Goal: Transaction & Acquisition: Book appointment/travel/reservation

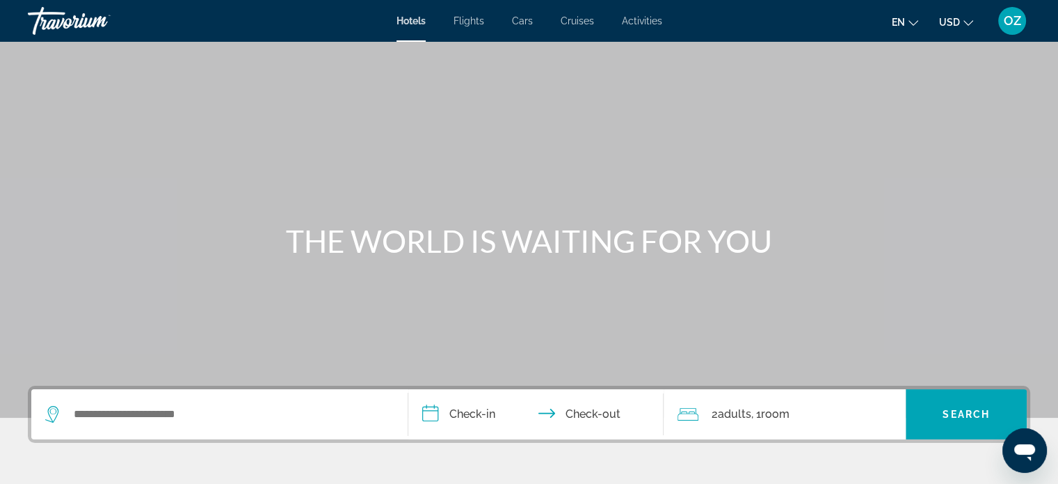
click at [1015, 19] on span "OZ" at bounding box center [1012, 21] width 17 height 14
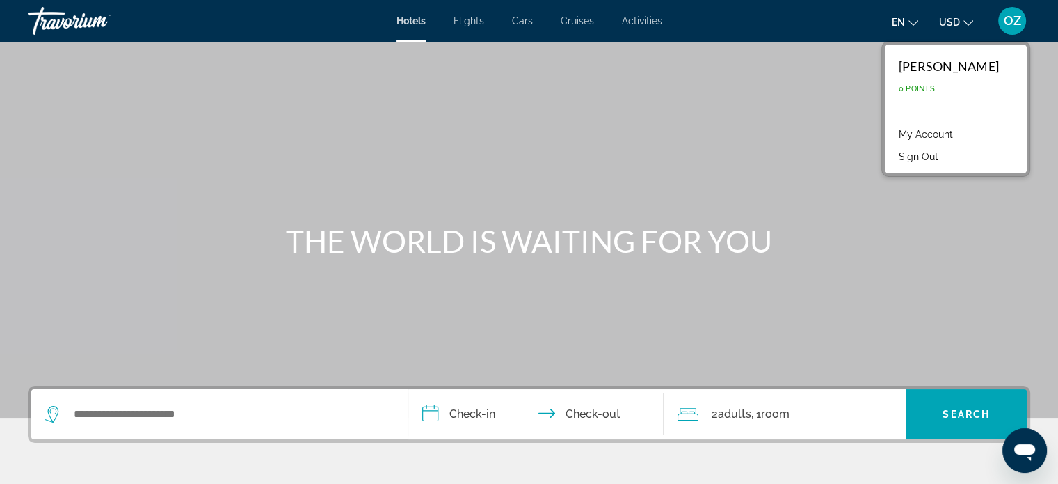
click at [954, 131] on link "My Account" at bounding box center [926, 134] width 68 height 18
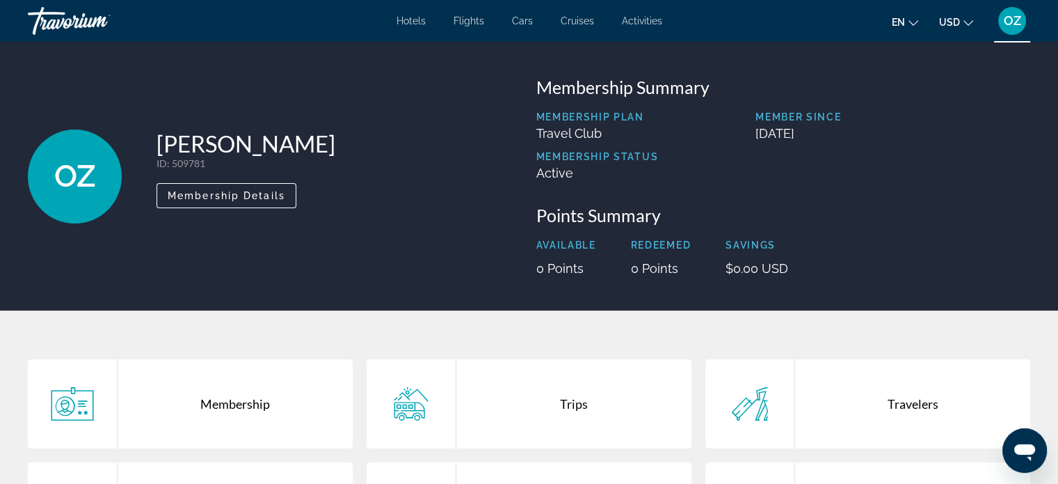
click at [83, 24] on div "Travorium" at bounding box center [97, 21] width 139 height 36
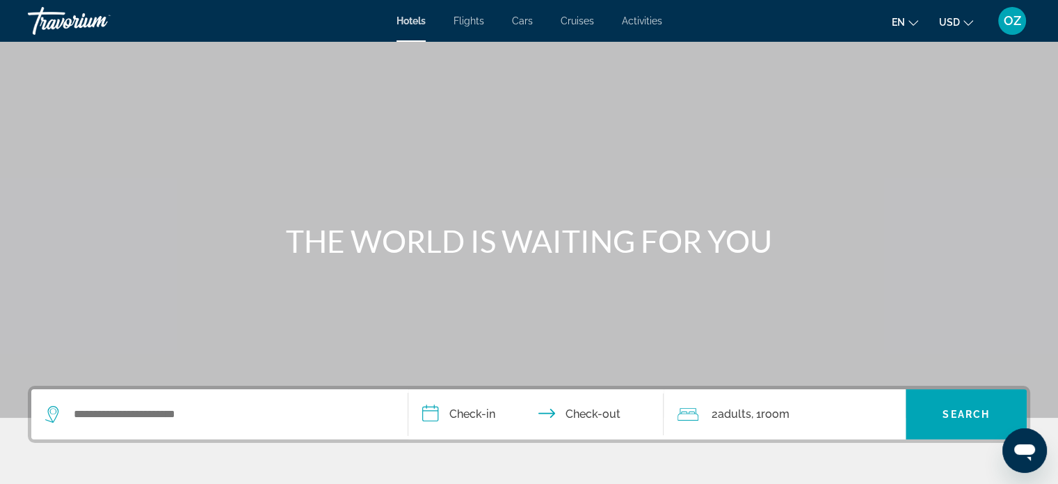
click at [83, 24] on div "Travorium" at bounding box center [97, 21] width 139 height 36
click at [966, 26] on button "USD USD ($) MXN (Mex$) CAD (Can$) GBP (£) EUR (€) AUD (A$) NZD (NZ$) CNY (CN¥)" at bounding box center [956, 22] width 34 height 20
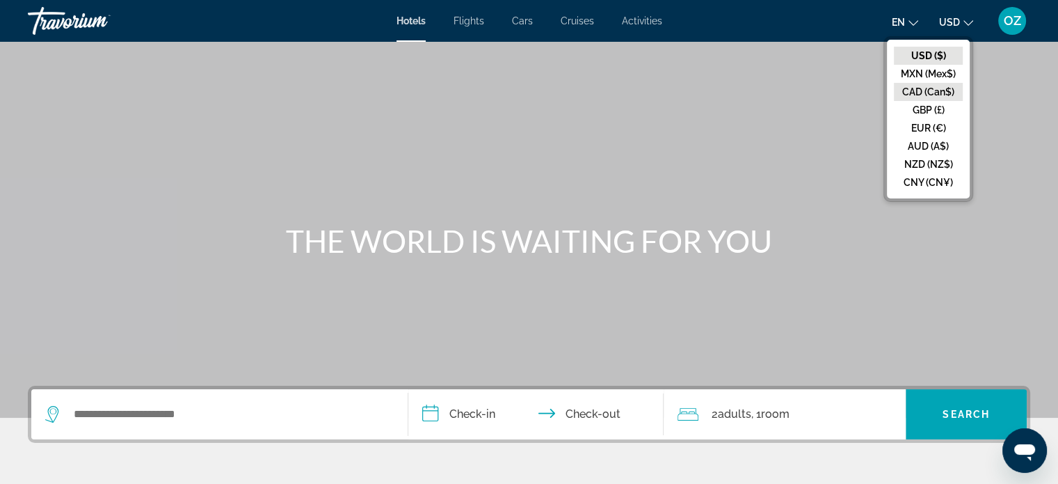
click at [939, 87] on button "CAD (Can$)" at bounding box center [928, 92] width 69 height 18
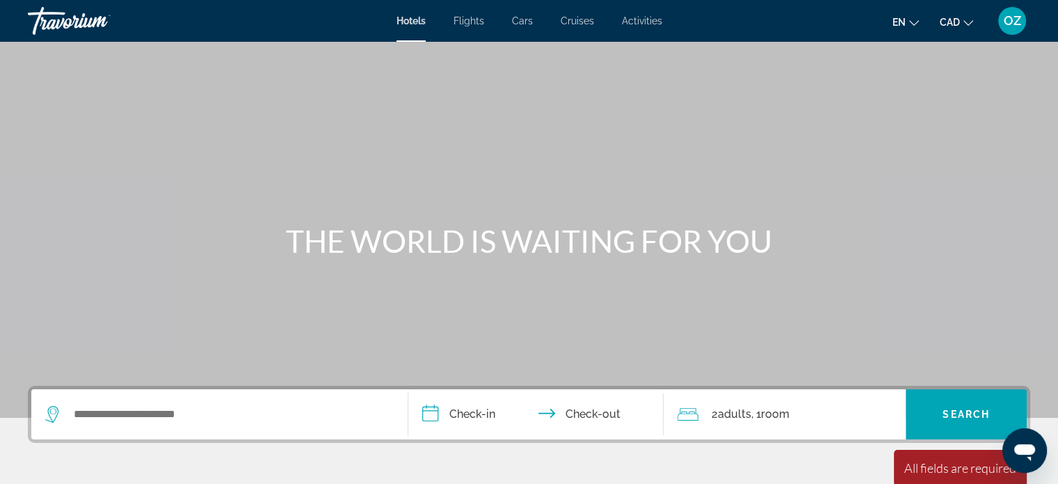
click at [1017, 21] on span "OZ" at bounding box center [1012, 21] width 17 height 14
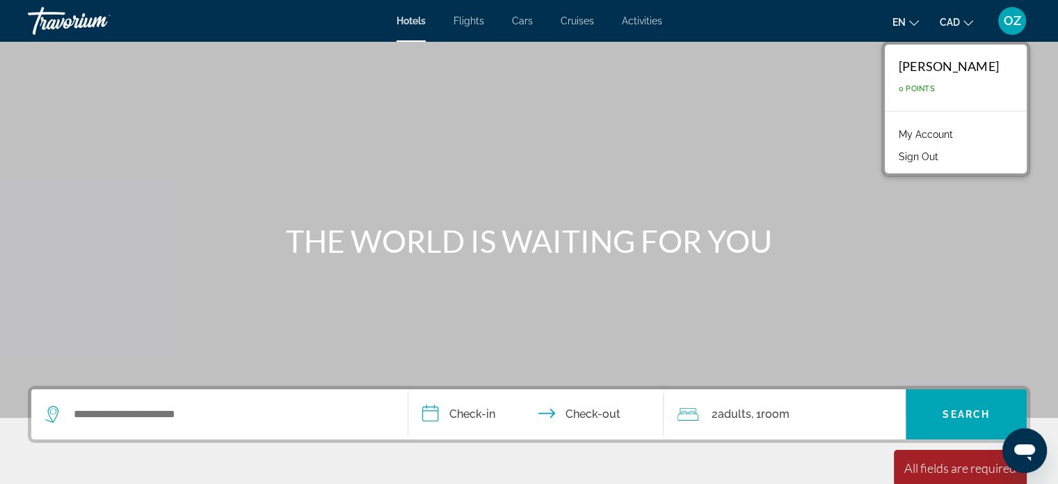
click at [947, 133] on link "My Account" at bounding box center [926, 134] width 68 height 18
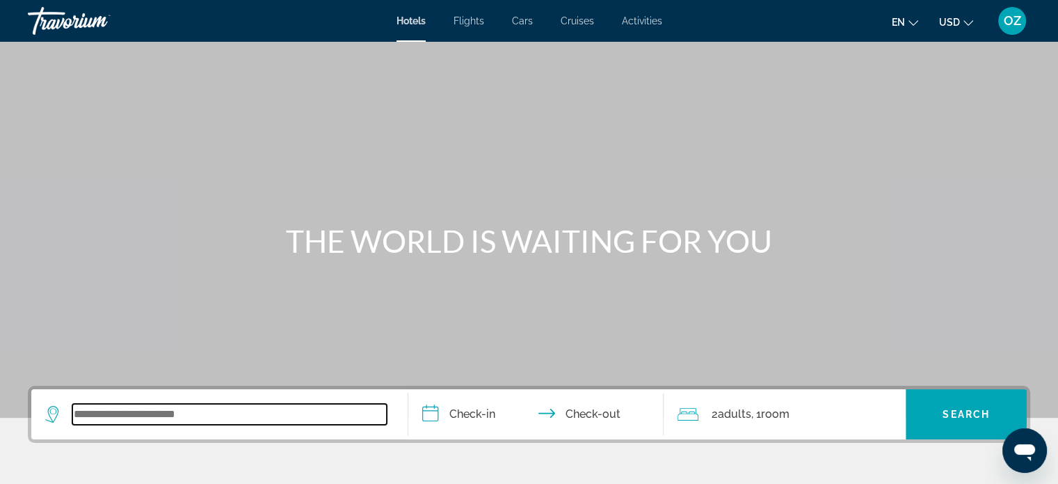
click at [262, 415] on input "Search widget" at bounding box center [229, 414] width 314 height 21
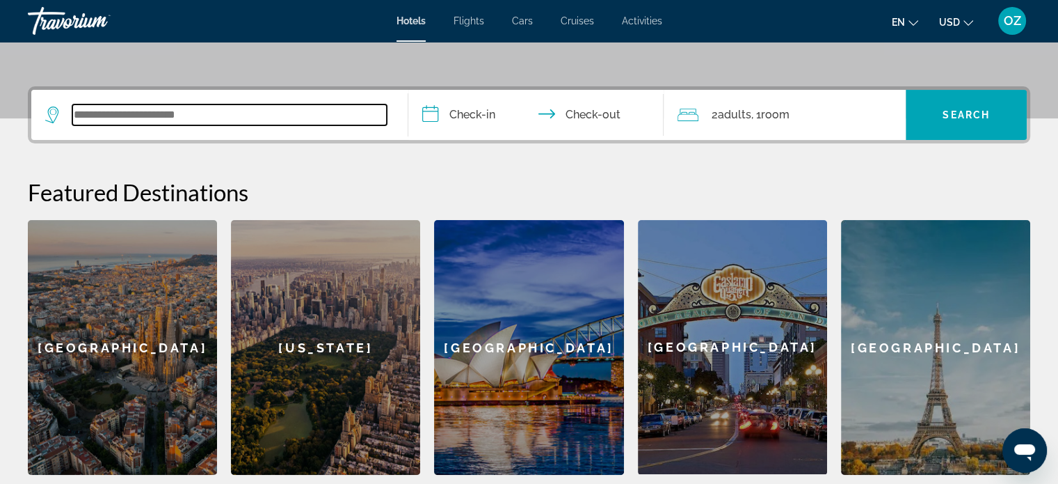
scroll to position [340, 0]
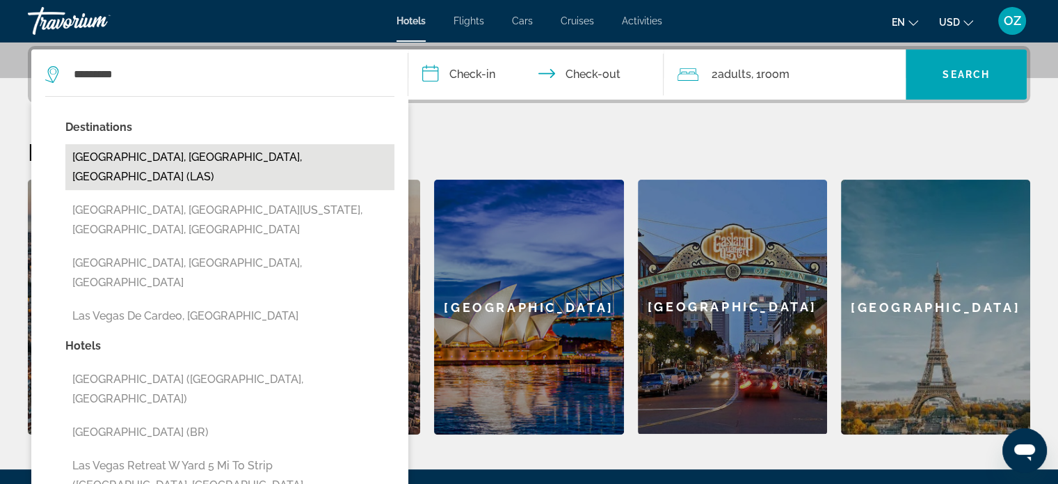
click at [213, 156] on button "Las Vegas, NV, United States (LAS)" at bounding box center [229, 167] width 329 height 46
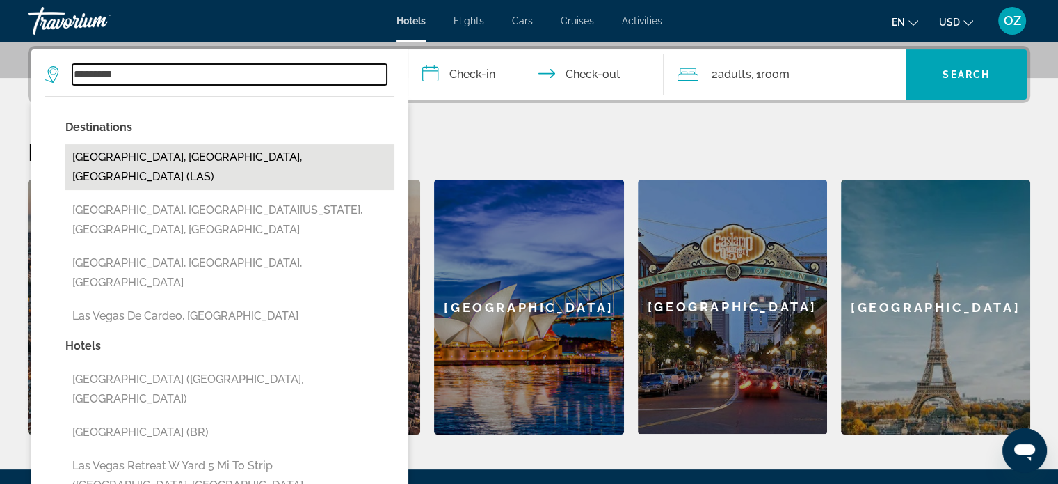
type input "**********"
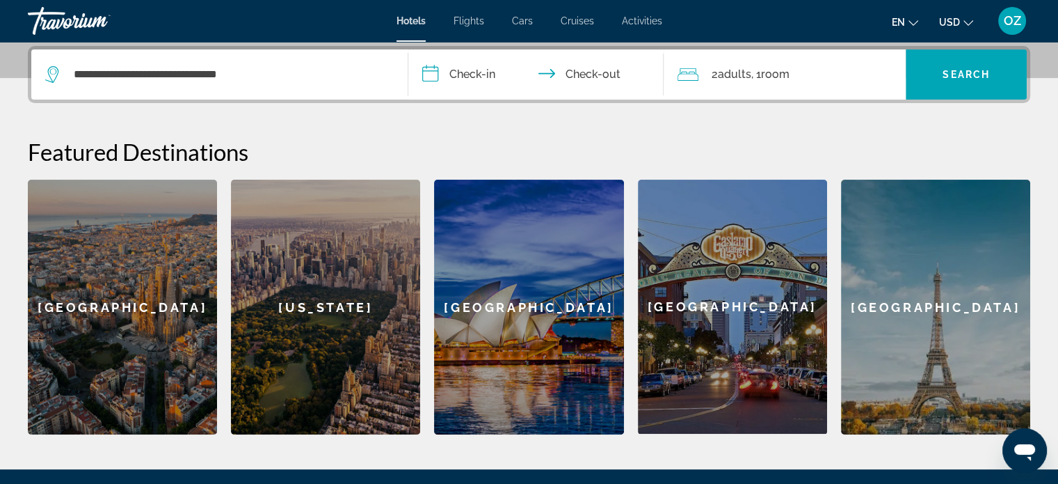
click at [478, 77] on input "**********" at bounding box center [539, 76] width 262 height 54
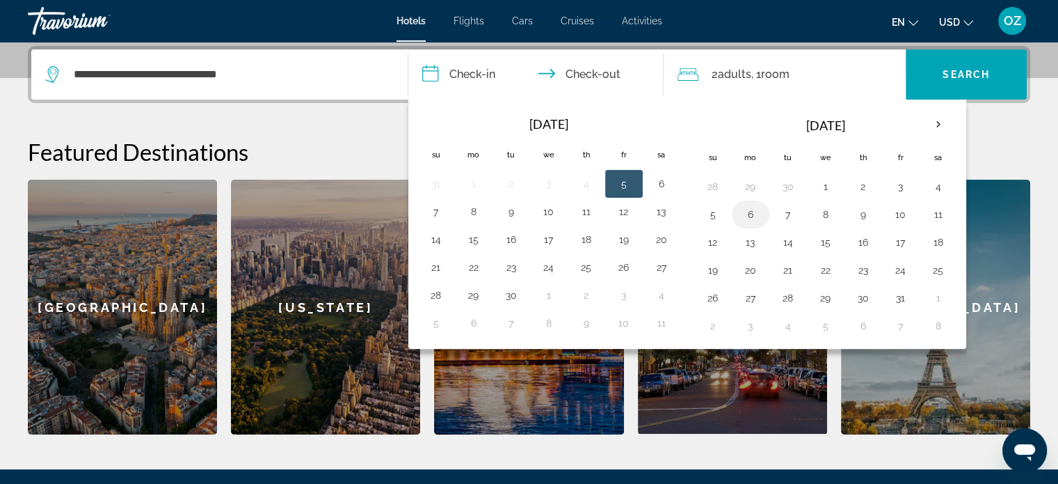
click at [743, 215] on button "6" at bounding box center [751, 214] width 22 height 19
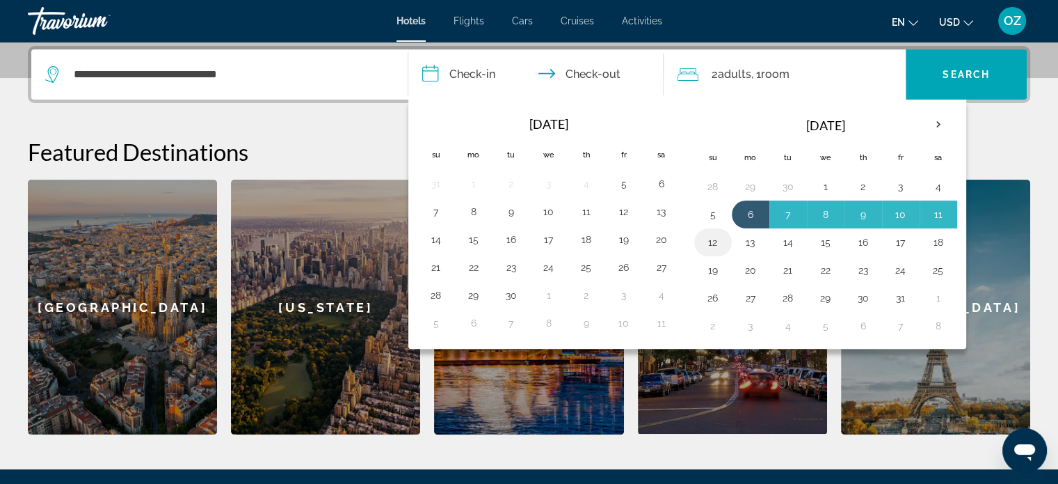
click at [715, 239] on button "12" at bounding box center [713, 241] width 22 height 19
type input "**********"
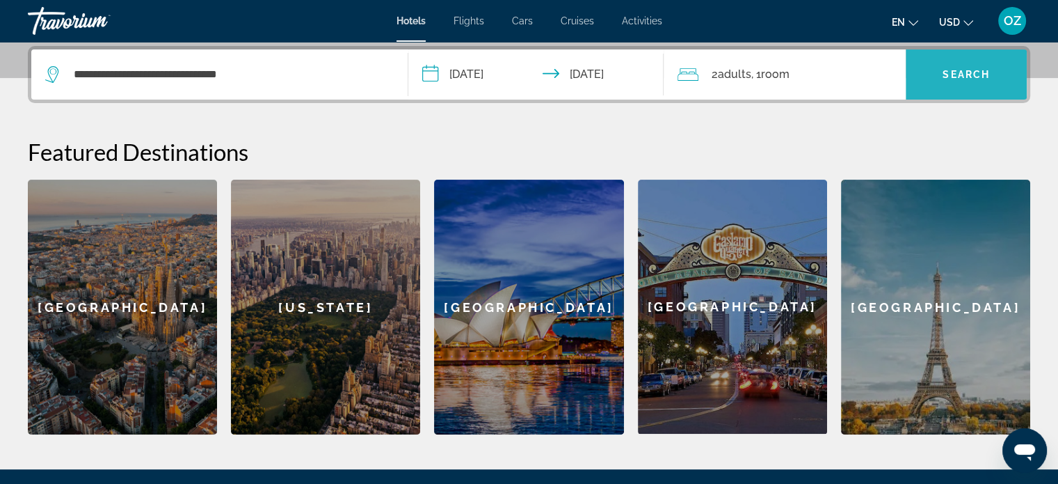
click at [956, 76] on span "Search" at bounding box center [966, 74] width 47 height 11
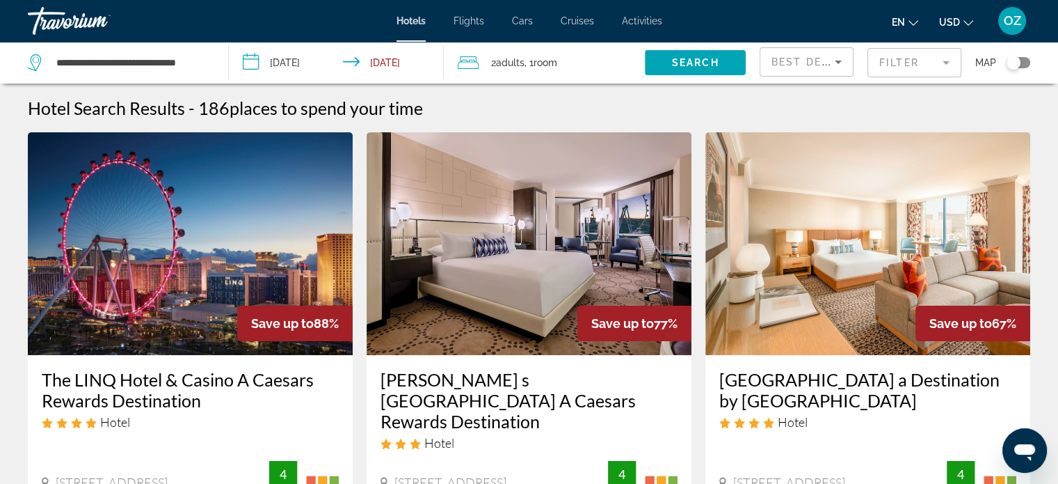
click at [1017, 61] on div "Toggle map" at bounding box center [1014, 63] width 14 height 14
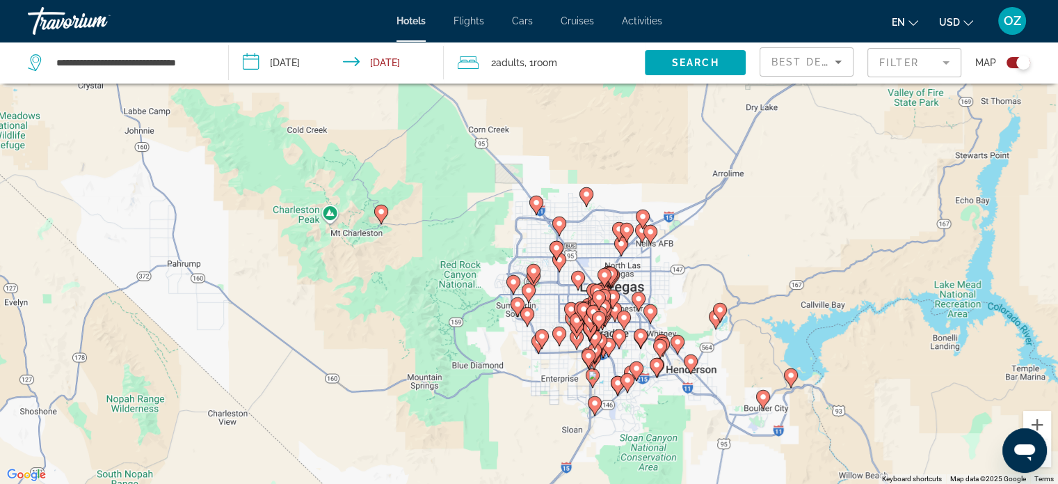
drag, startPoint x: 820, startPoint y: 182, endPoint x: 724, endPoint y: 285, distance: 141.8
click at [724, 285] on div "To activate drag with keyboard, press Alt + Enter. Once in keyboard drag state,…" at bounding box center [529, 242] width 1058 height 484
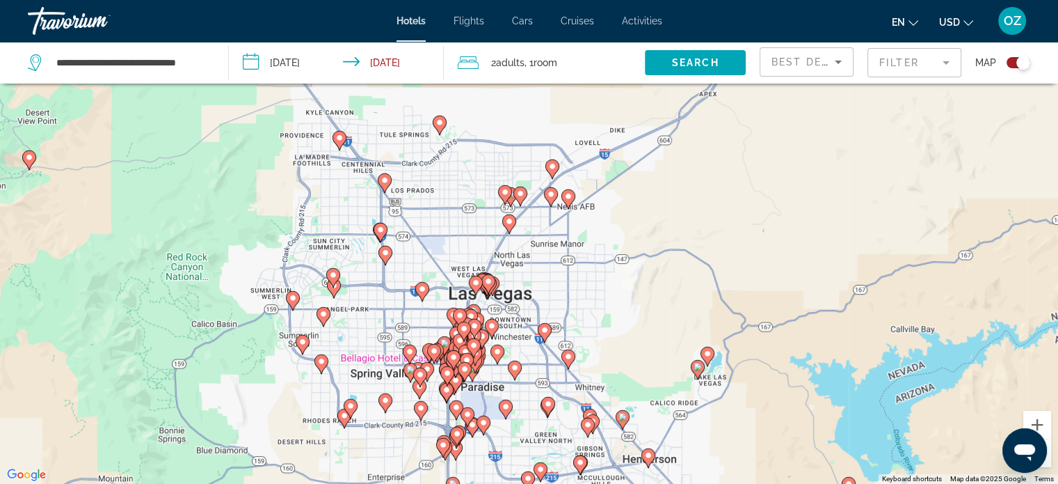
click at [1023, 64] on div "Toggle map" at bounding box center [1023, 63] width 14 height 14
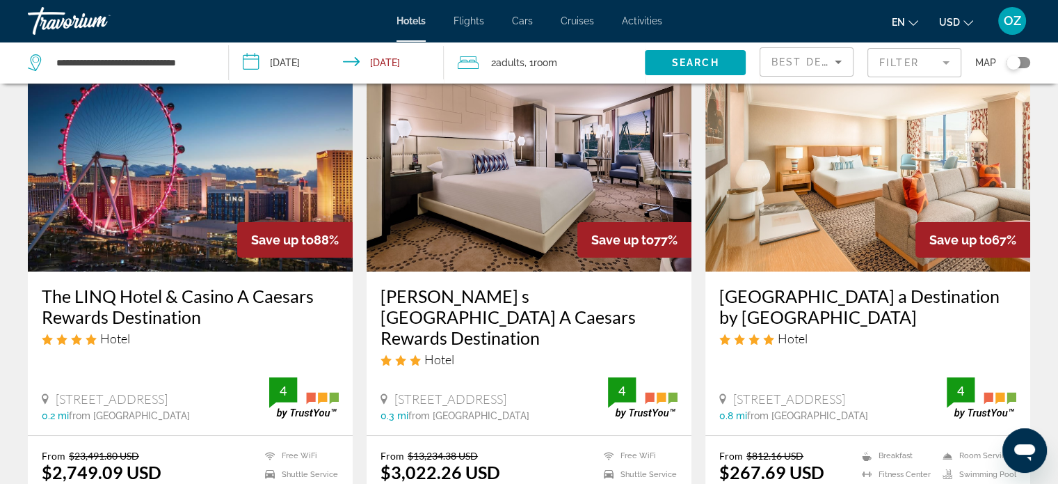
scroll to position [97, 0]
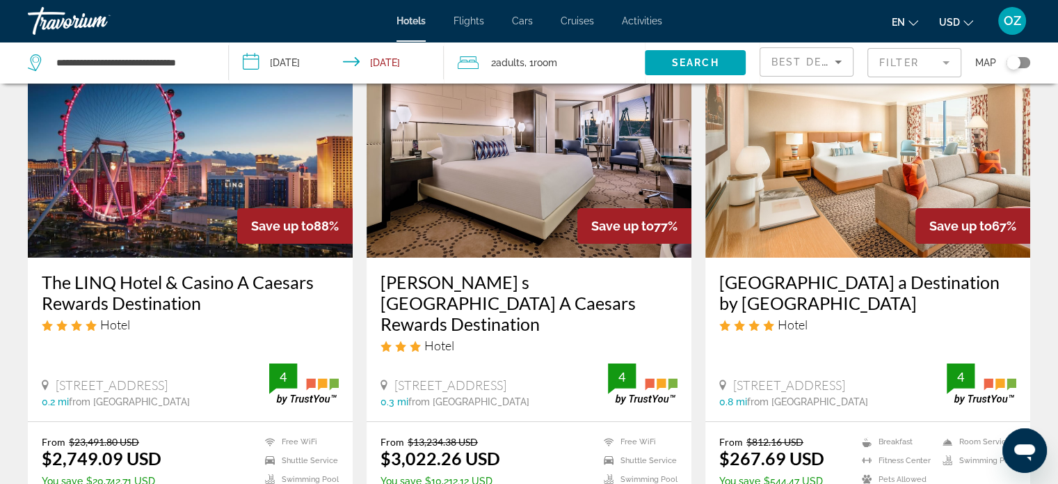
click at [917, 63] on mat-form-field "Filter" at bounding box center [915, 62] width 94 height 29
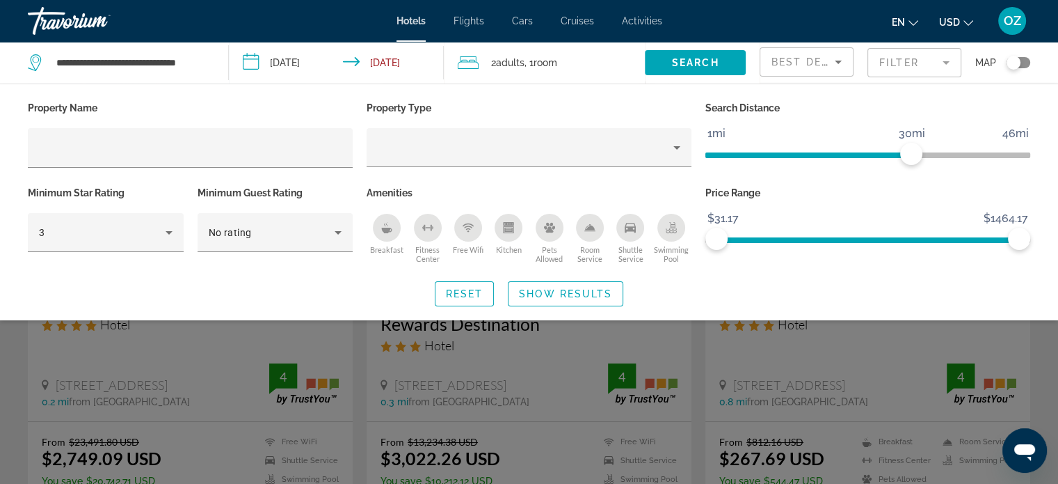
click at [917, 63] on mat-form-field "Filter" at bounding box center [915, 62] width 94 height 29
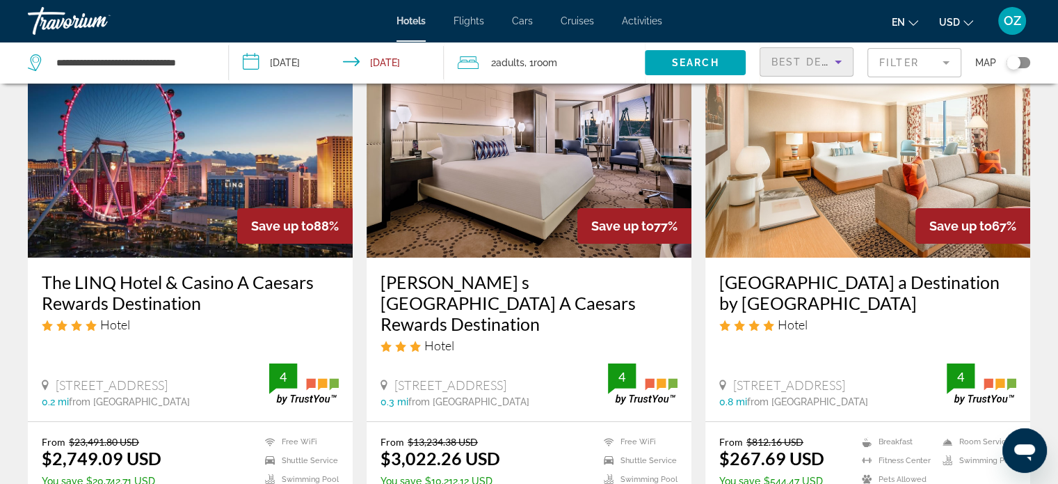
click at [815, 61] on span "Best Deals" at bounding box center [808, 61] width 72 height 11
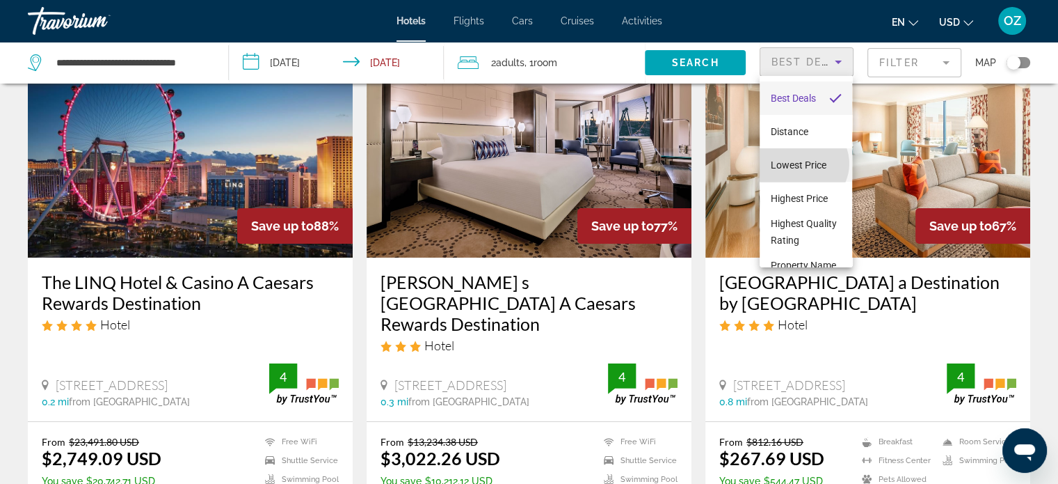
click at [803, 163] on span "Lowest Price" at bounding box center [799, 164] width 56 height 11
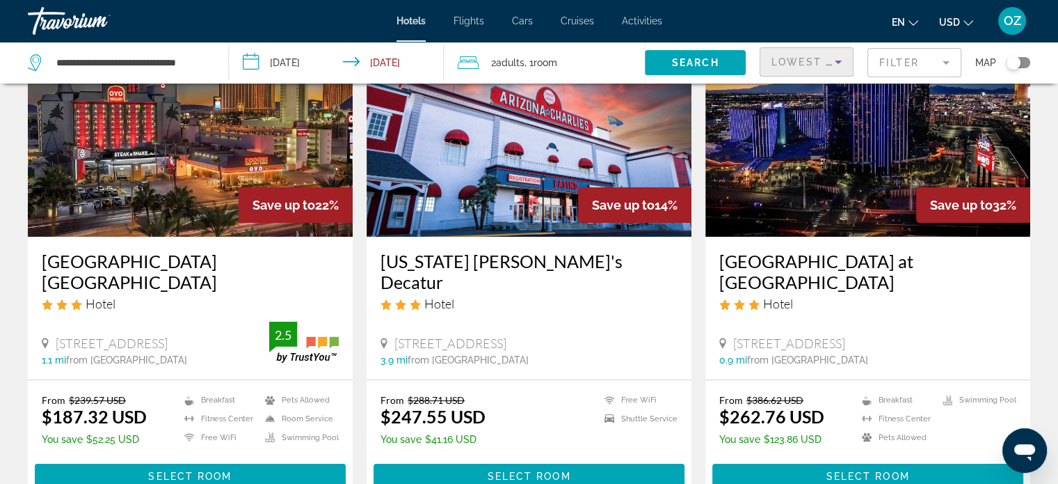
scroll to position [119, 0]
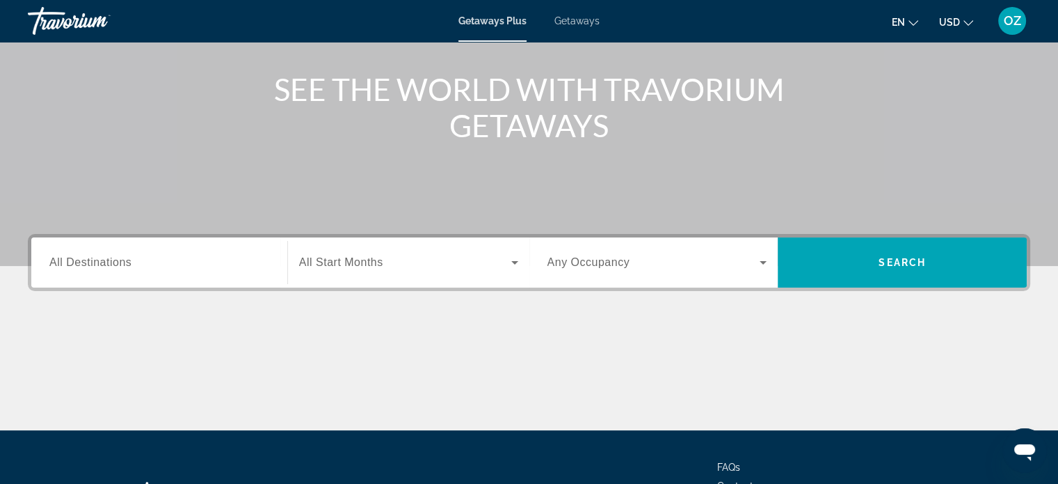
scroll to position [189, 0]
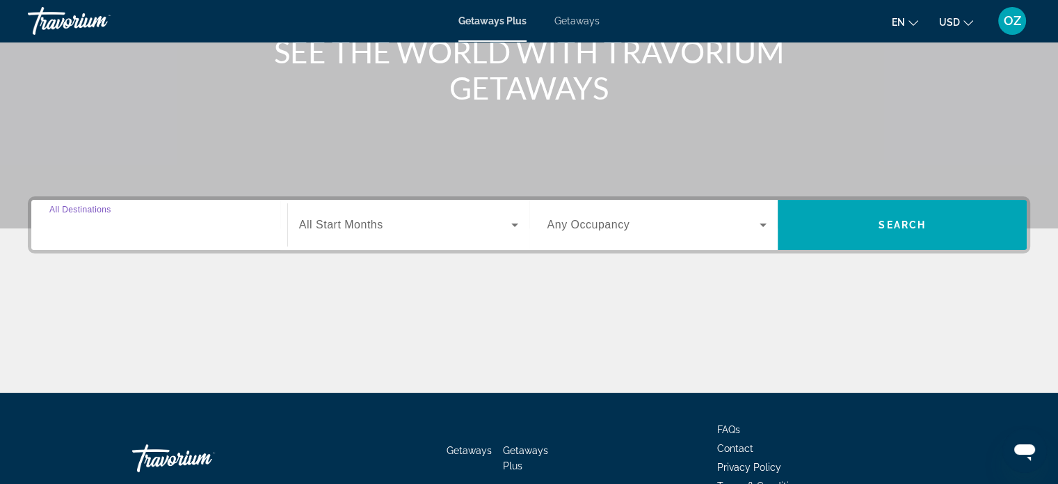
click at [230, 231] on input "Destination All Destinations" at bounding box center [159, 225] width 220 height 17
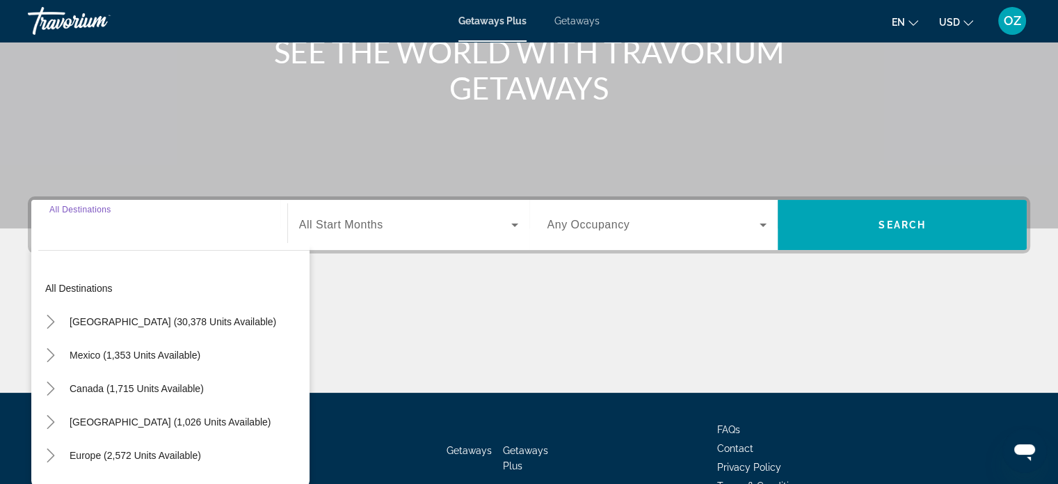
scroll to position [268, 0]
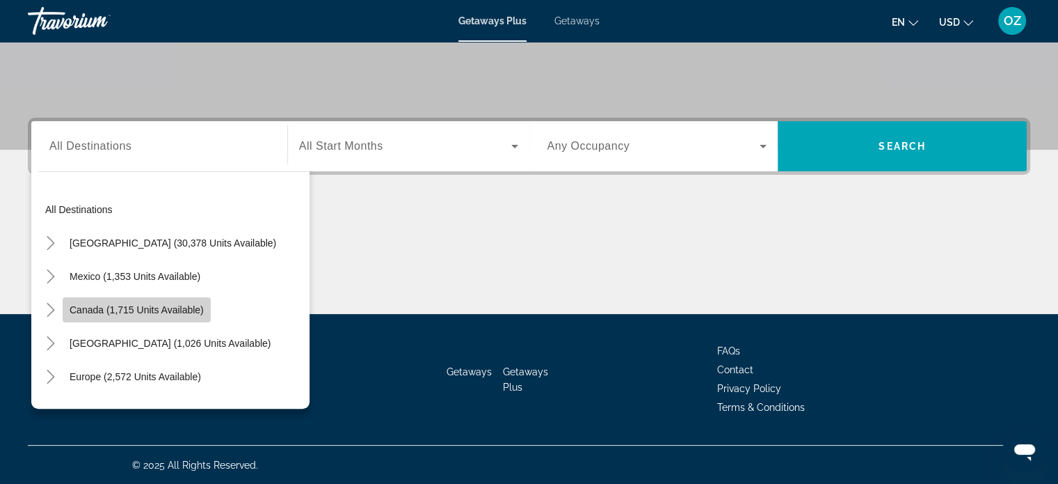
click at [187, 310] on span "Canada (1,715 units available)" at bounding box center [137, 309] width 134 height 11
type input "**********"
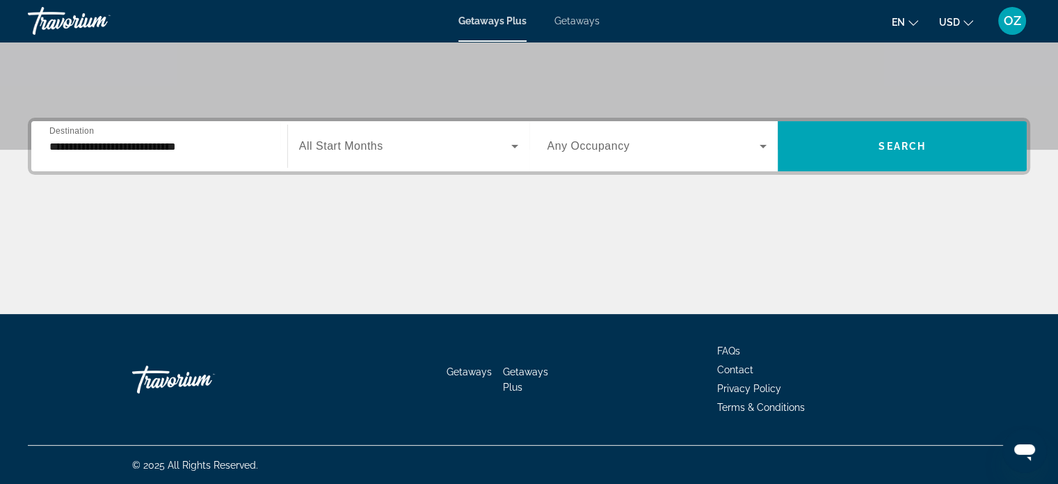
click at [378, 150] on span "All Start Months" at bounding box center [341, 146] width 84 height 12
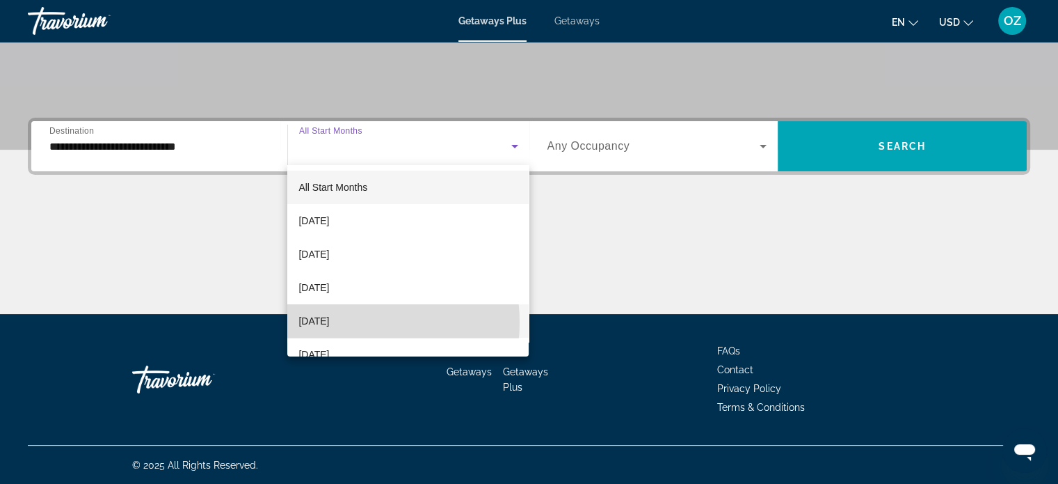
click at [329, 322] on span "[DATE]" at bounding box center [313, 320] width 31 height 17
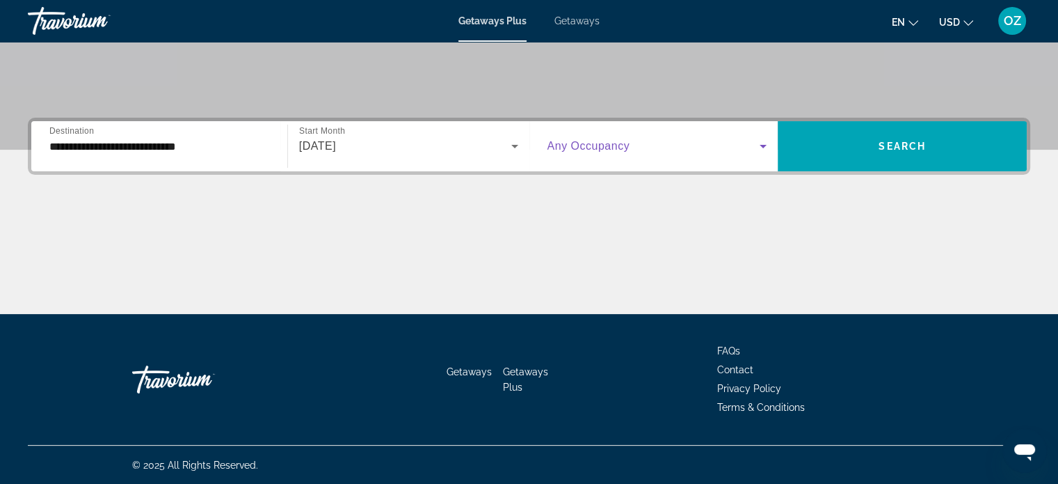
click at [676, 141] on span "Search widget" at bounding box center [654, 146] width 213 height 17
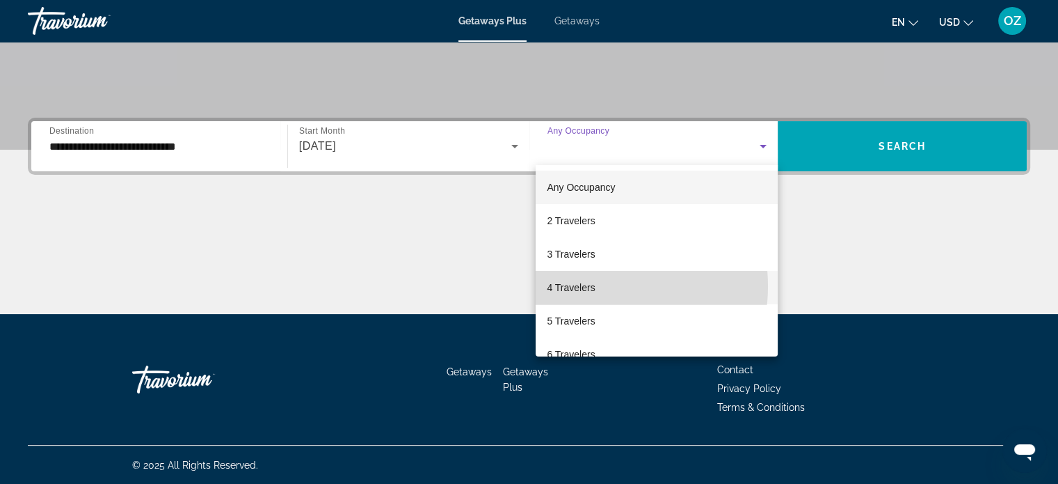
click at [590, 286] on span "4 Travelers" at bounding box center [571, 287] width 48 height 17
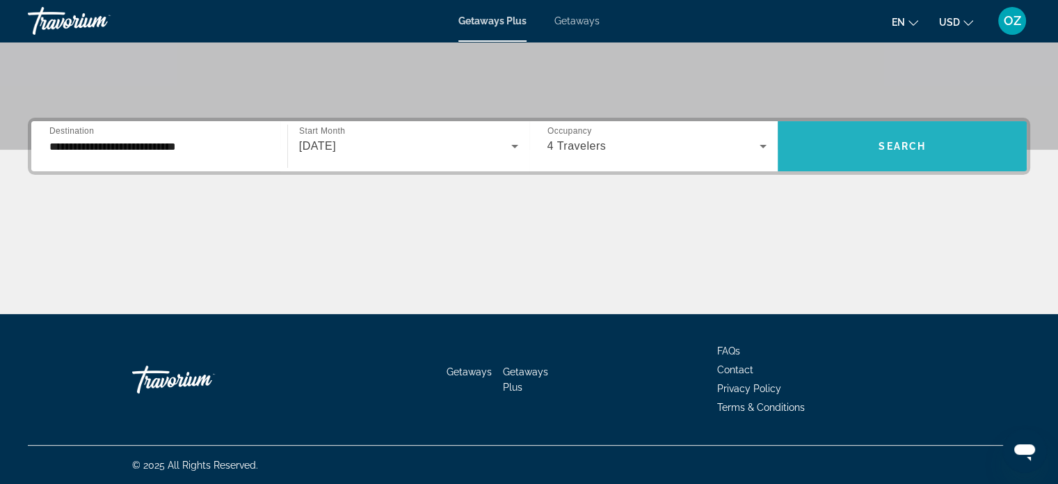
click at [859, 145] on span "Search widget" at bounding box center [902, 145] width 249 height 33
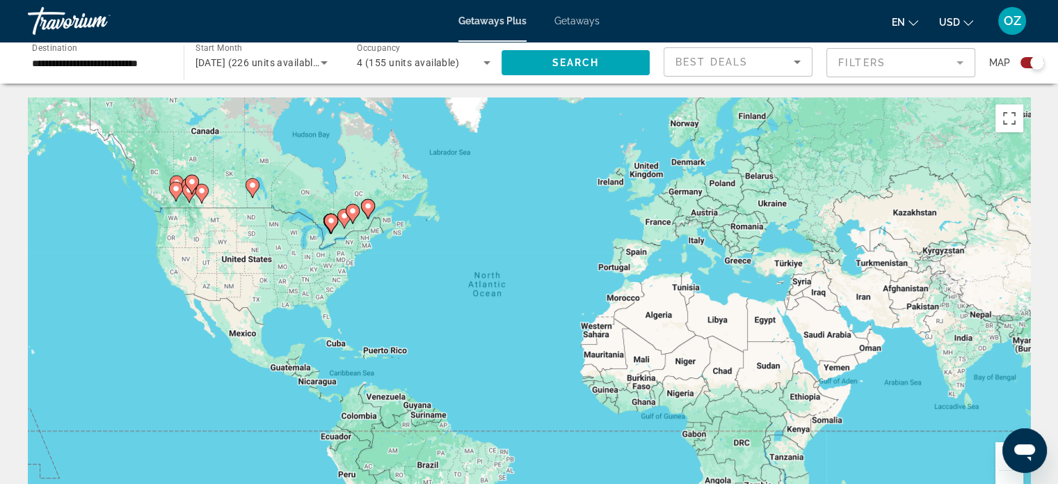
click at [1035, 67] on div "Search widget" at bounding box center [1037, 63] width 14 height 14
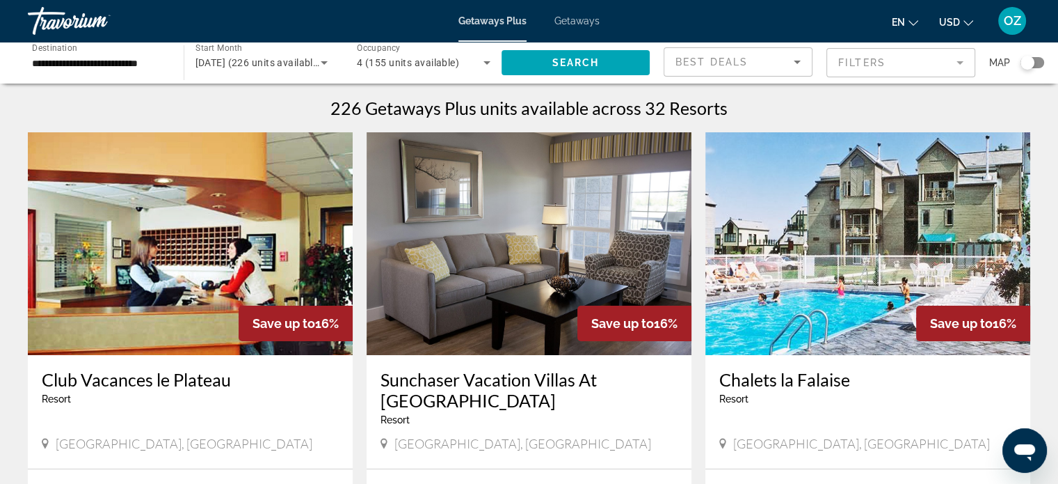
click at [543, 278] on img "Main content" at bounding box center [529, 243] width 325 height 223
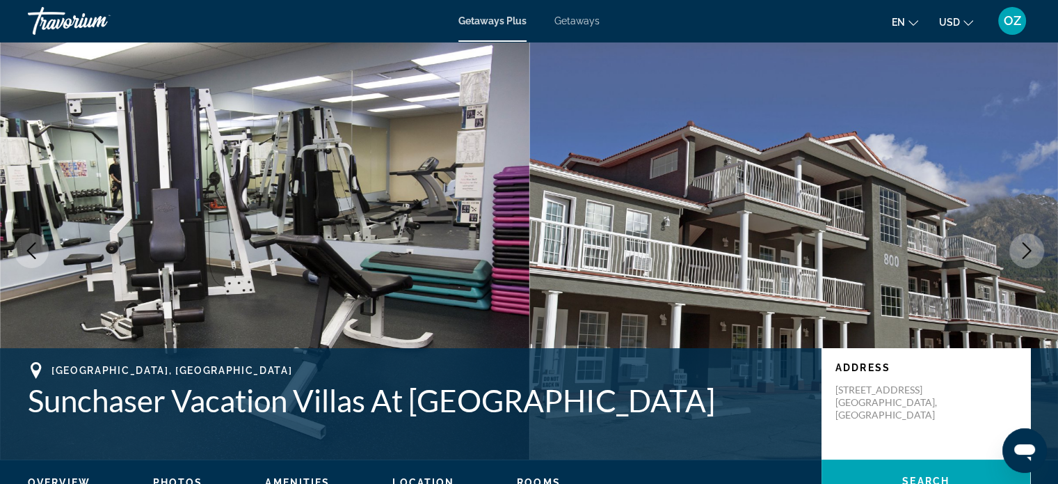
click at [490, 25] on span "Getaways Plus" at bounding box center [492, 20] width 68 height 11
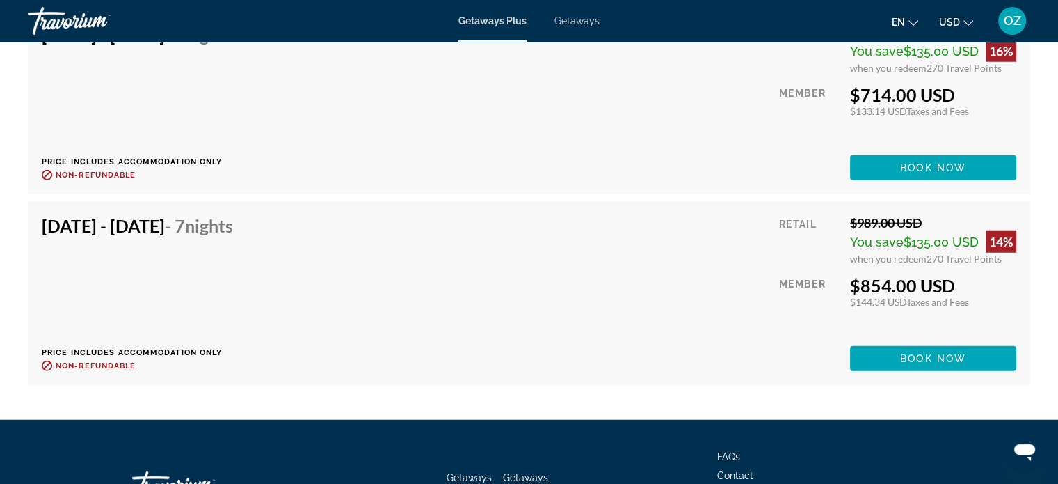
scroll to position [3623, 0]
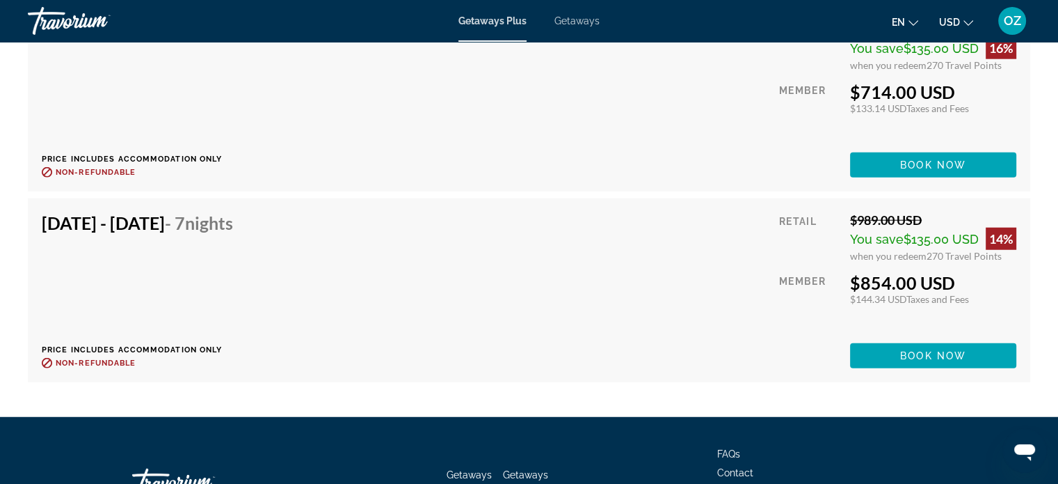
click at [581, 26] on span "Getaways" at bounding box center [576, 20] width 45 height 11
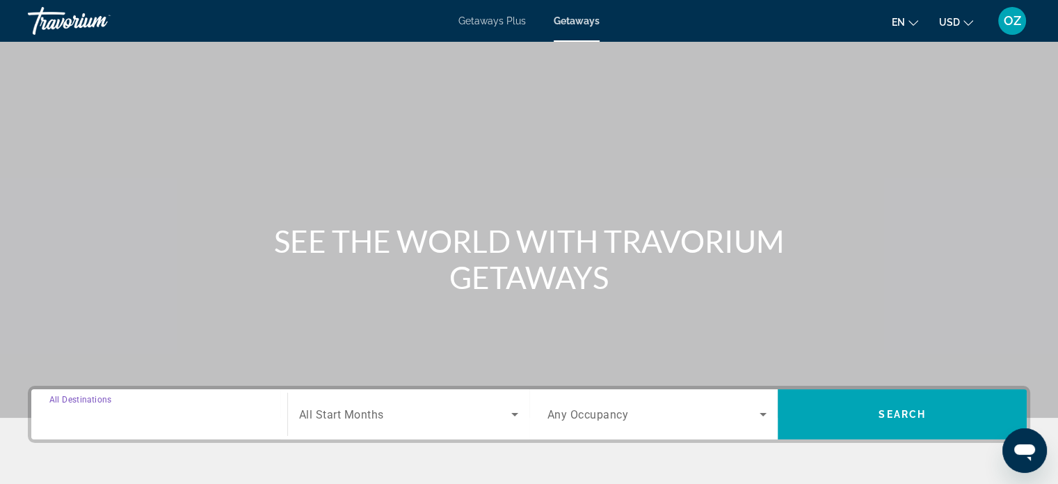
click at [152, 409] on input "Destination All Destinations" at bounding box center [159, 414] width 220 height 17
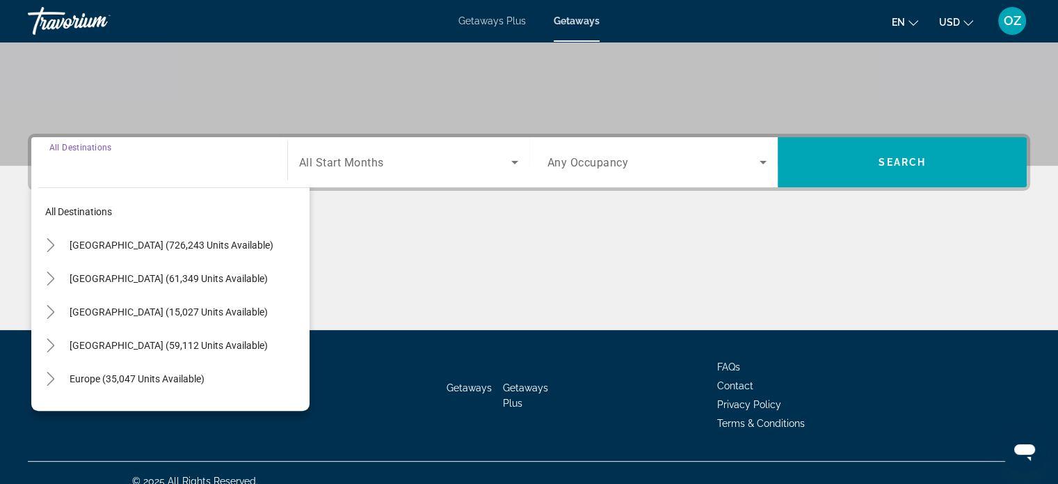
scroll to position [268, 0]
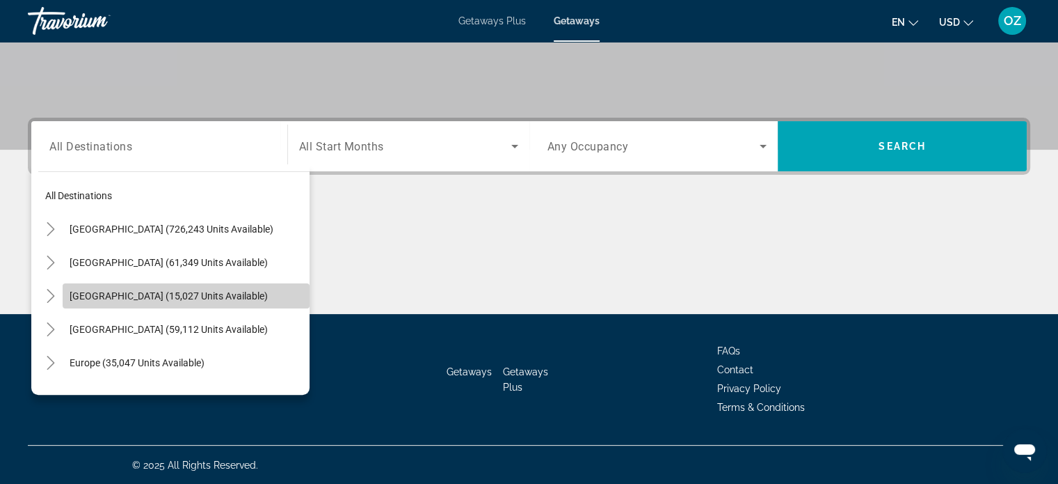
click at [190, 292] on span "Canada (15,027 units available)" at bounding box center [169, 295] width 198 height 11
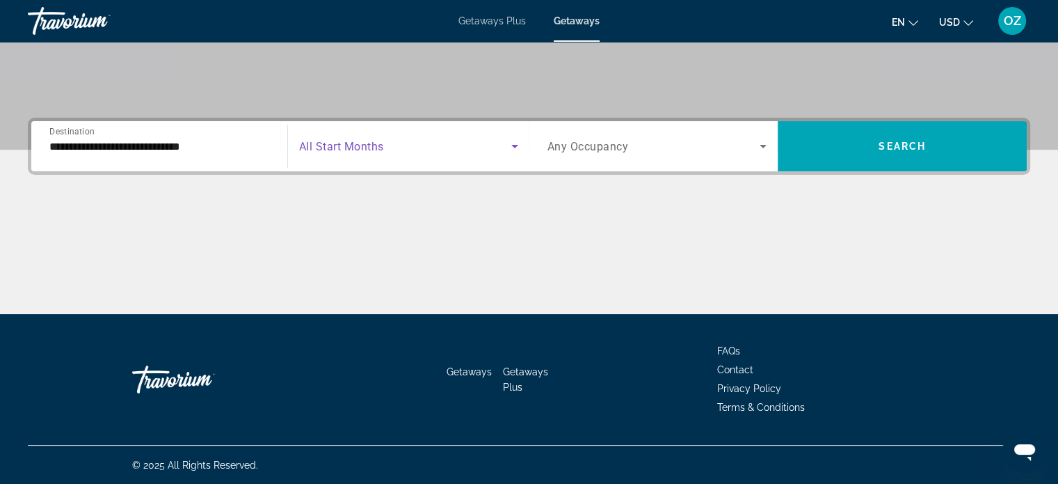
click at [396, 151] on span "Search widget" at bounding box center [405, 146] width 212 height 17
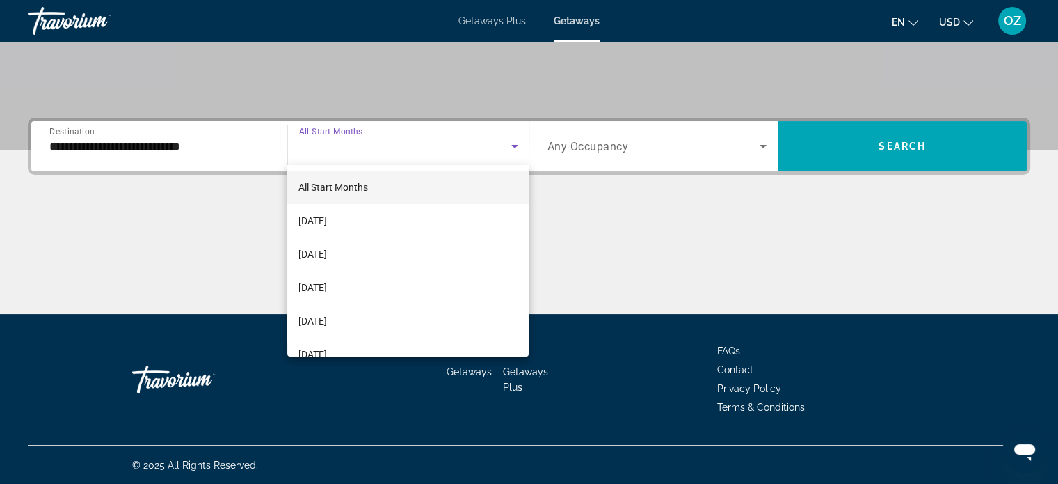
click at [207, 138] on div at bounding box center [529, 242] width 1058 height 484
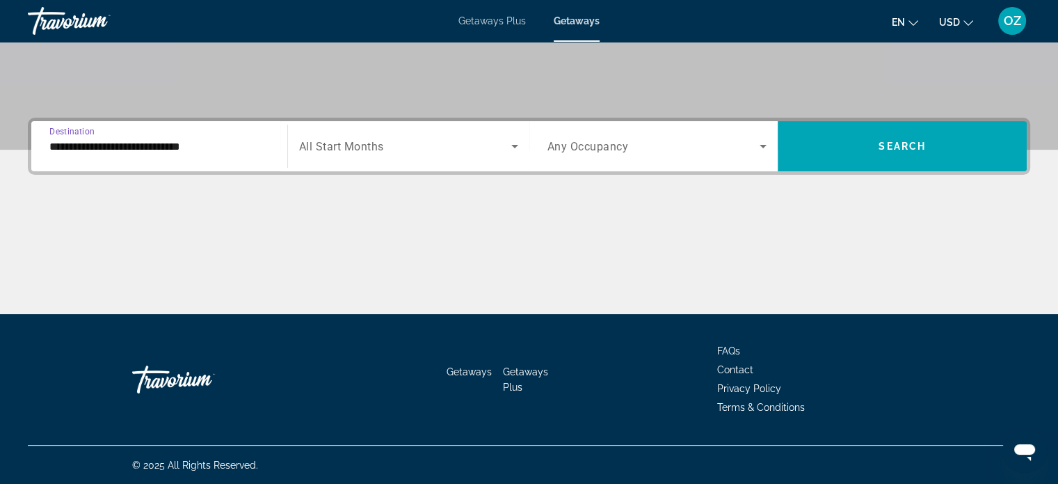
drag, startPoint x: 207, startPoint y: 141, endPoint x: 139, endPoint y: 141, distance: 67.5
click at [139, 141] on input "**********" at bounding box center [159, 146] width 220 height 17
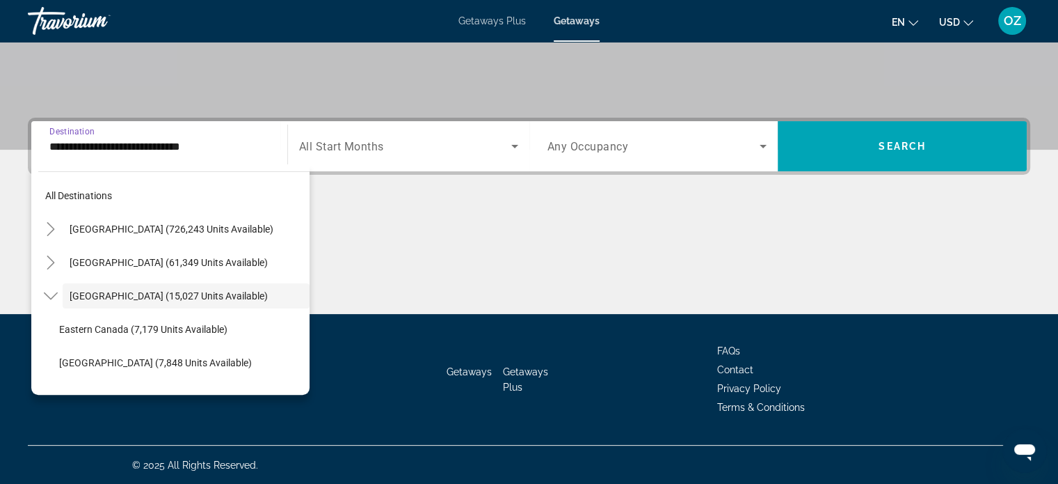
scroll to position [16, 0]
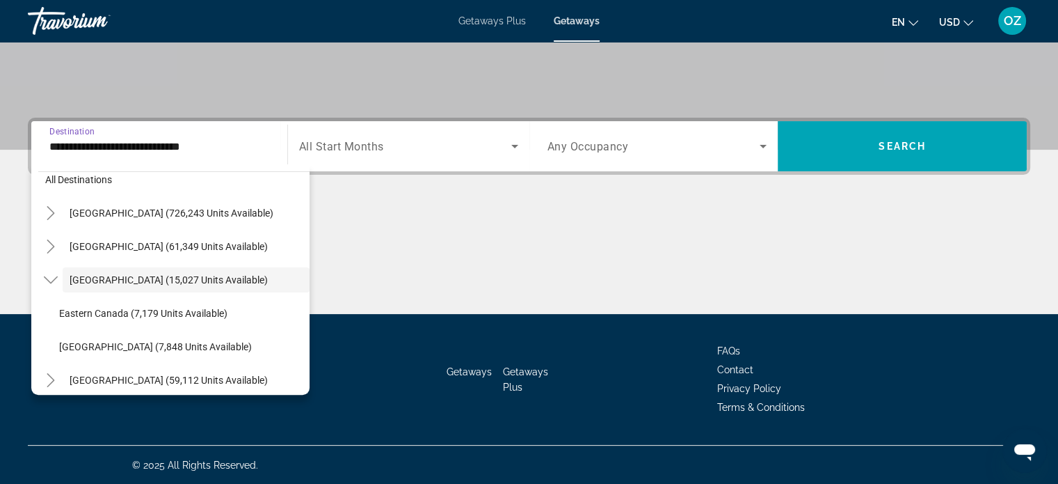
click at [139, 141] on input "**********" at bounding box center [159, 146] width 220 height 17
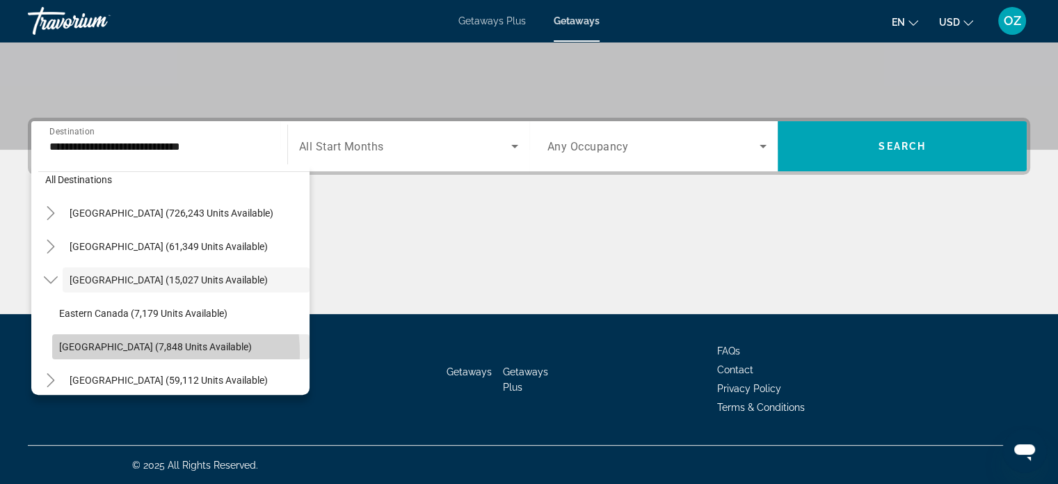
click at [127, 352] on span "Search widget" at bounding box center [180, 346] width 257 height 33
type input "**********"
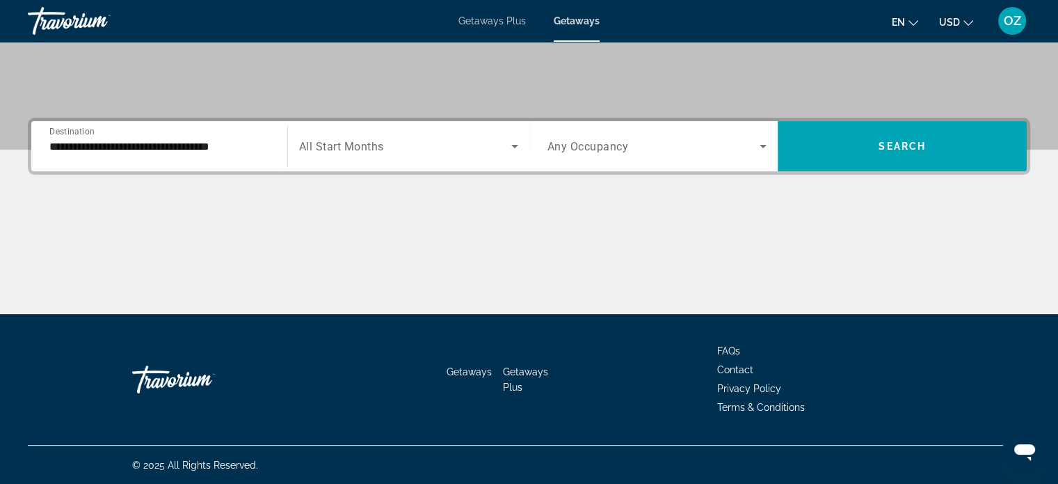
click at [596, 145] on span "Any Occupancy" at bounding box center [588, 146] width 81 height 13
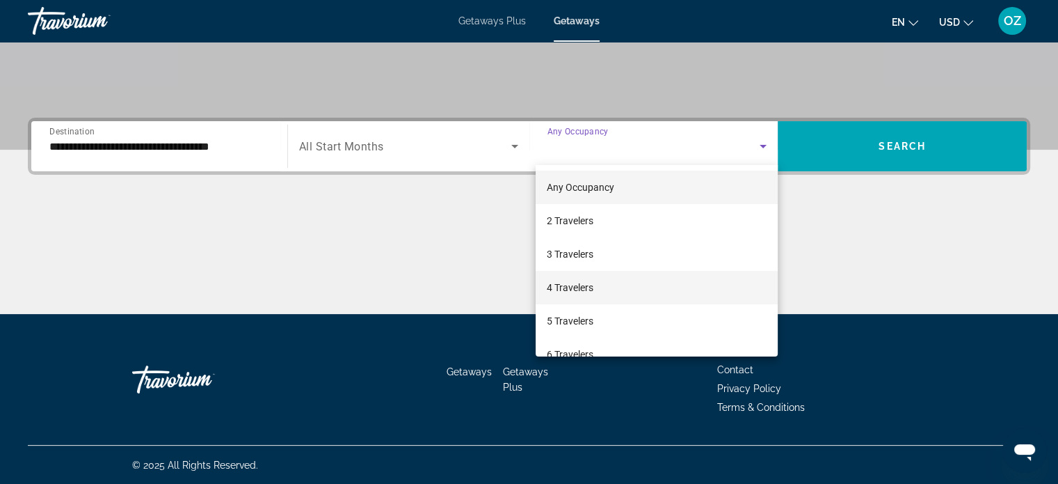
click at [587, 279] on span "4 Travelers" at bounding box center [570, 287] width 47 height 17
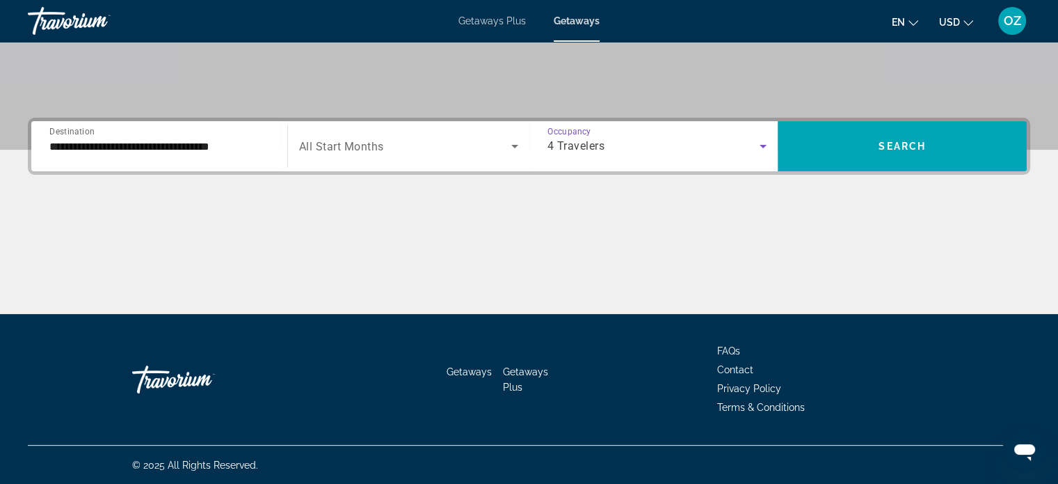
click at [489, 152] on span "Search widget" at bounding box center [405, 146] width 212 height 17
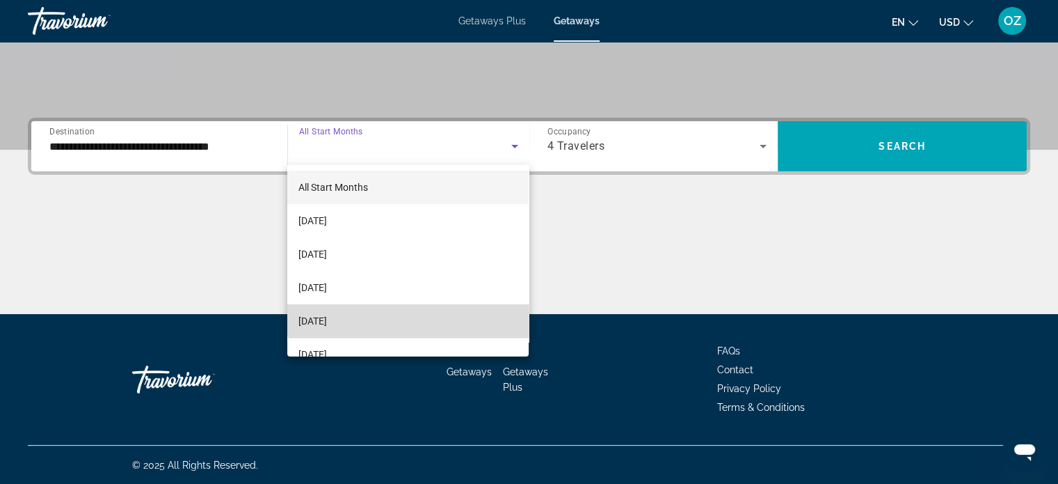
click at [413, 315] on mat-option "December 2025" at bounding box center [407, 320] width 241 height 33
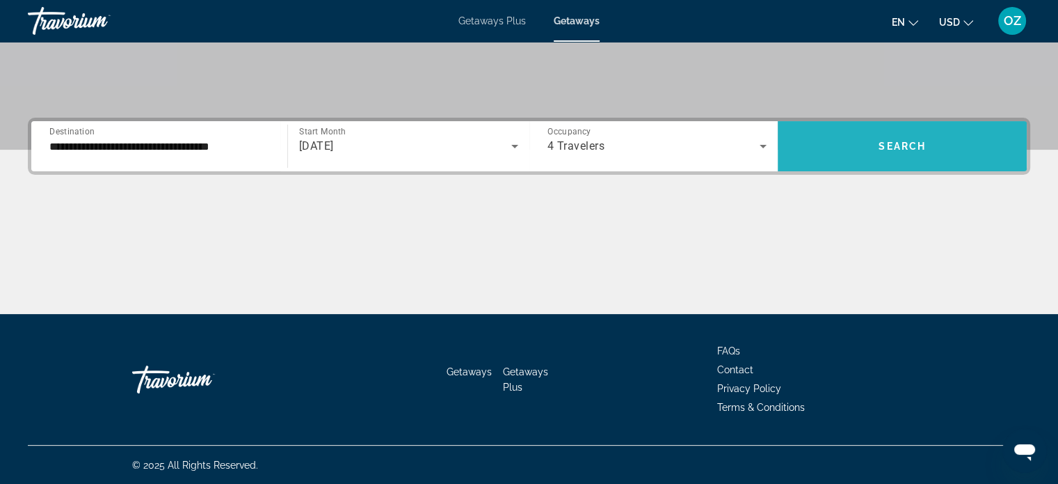
click at [893, 145] on span "Search" at bounding box center [902, 146] width 47 height 11
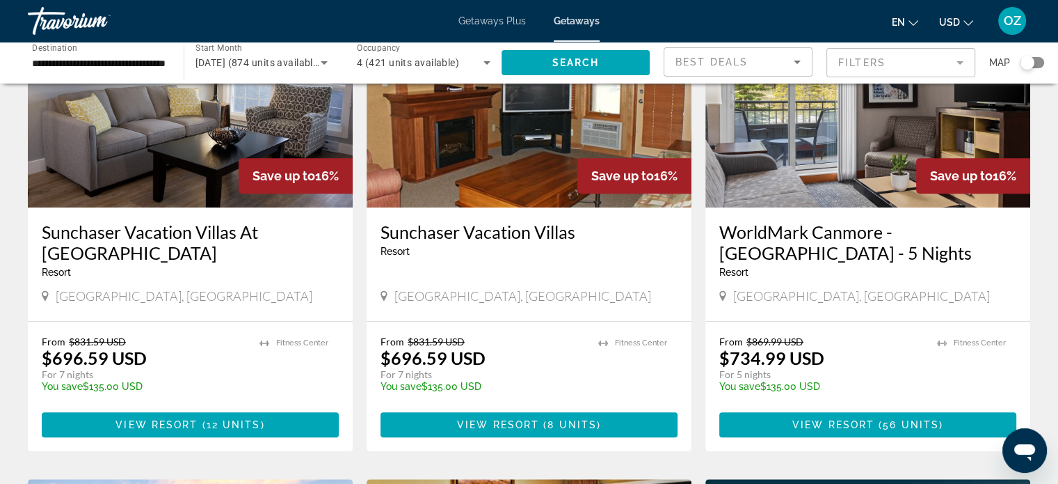
scroll to position [621, 0]
click at [513, 163] on img "Main content" at bounding box center [529, 96] width 325 height 223
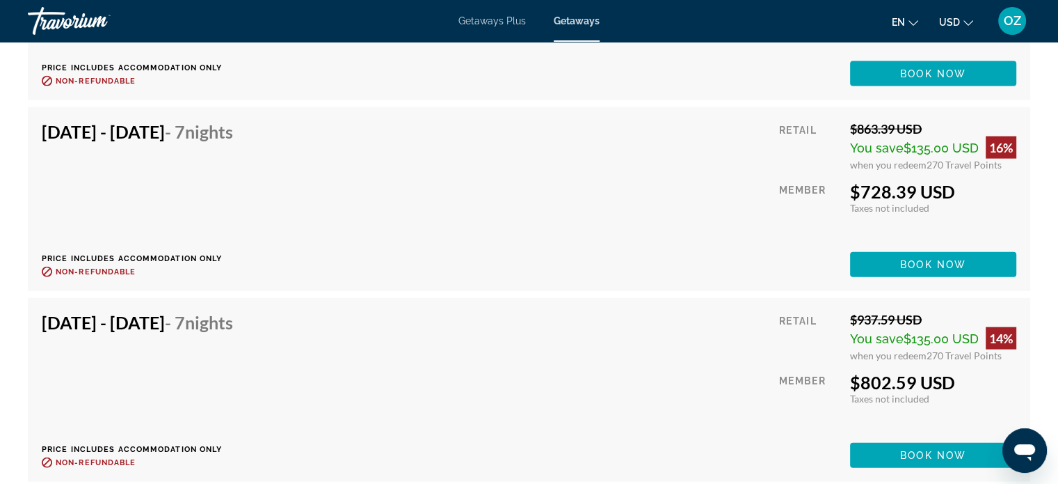
scroll to position [3142, 0]
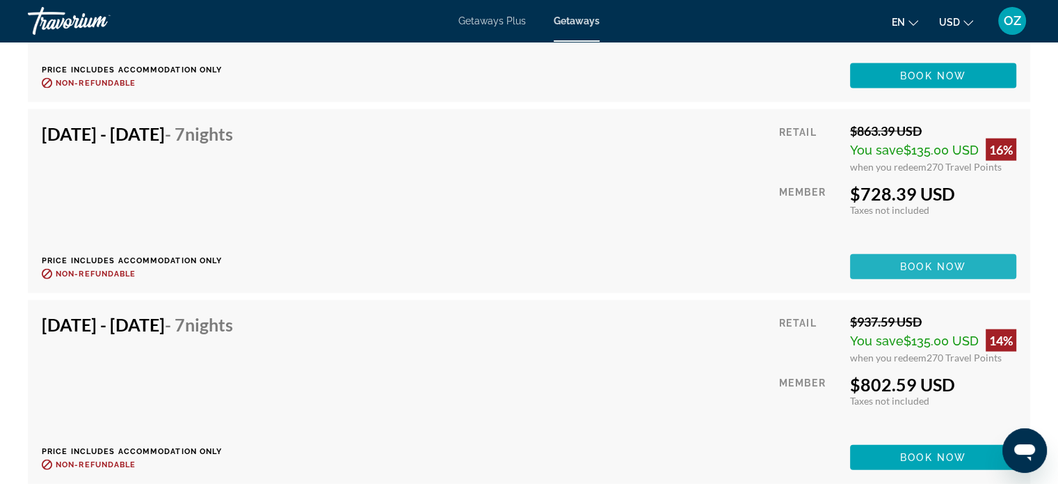
click at [966, 271] on span "Main content" at bounding box center [933, 266] width 166 height 33
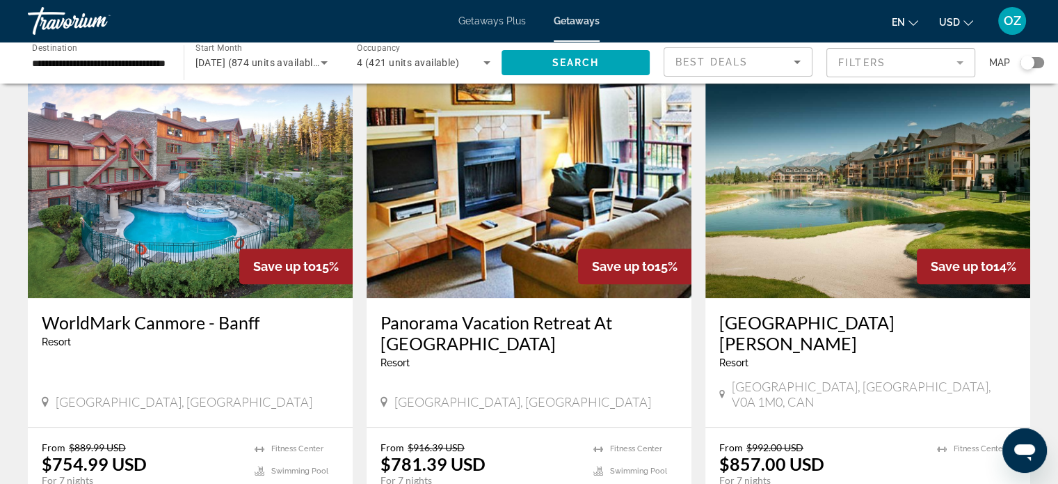
scroll to position [1032, 0]
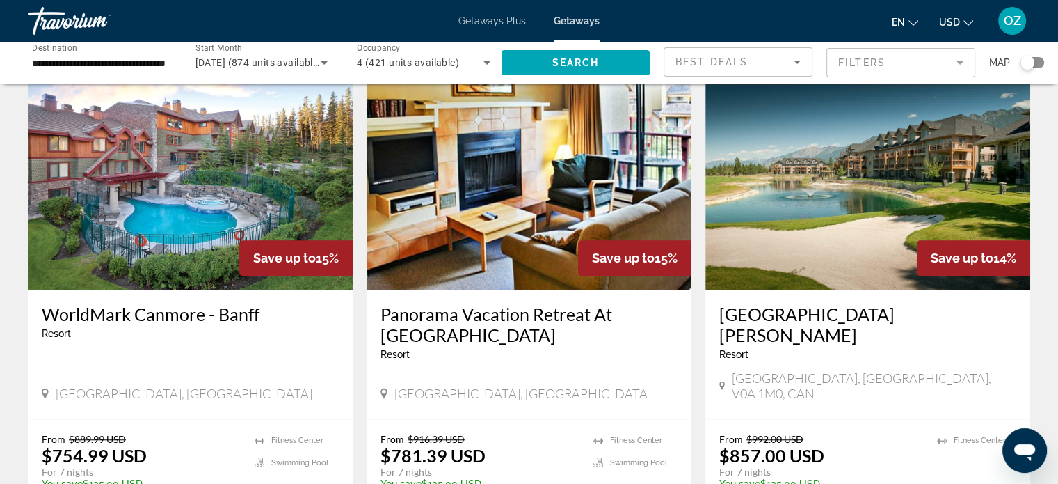
click at [535, 242] on img "Main content" at bounding box center [529, 178] width 325 height 223
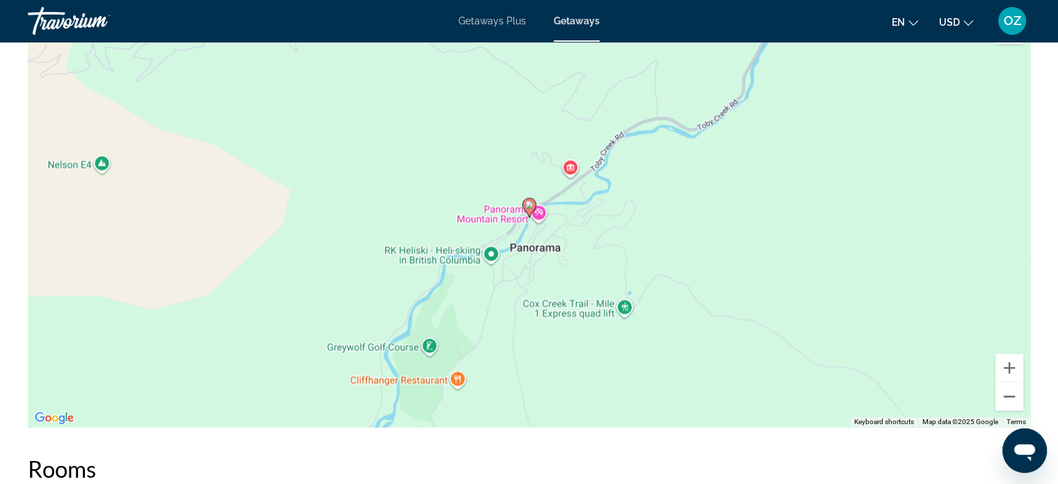
scroll to position [2038, 0]
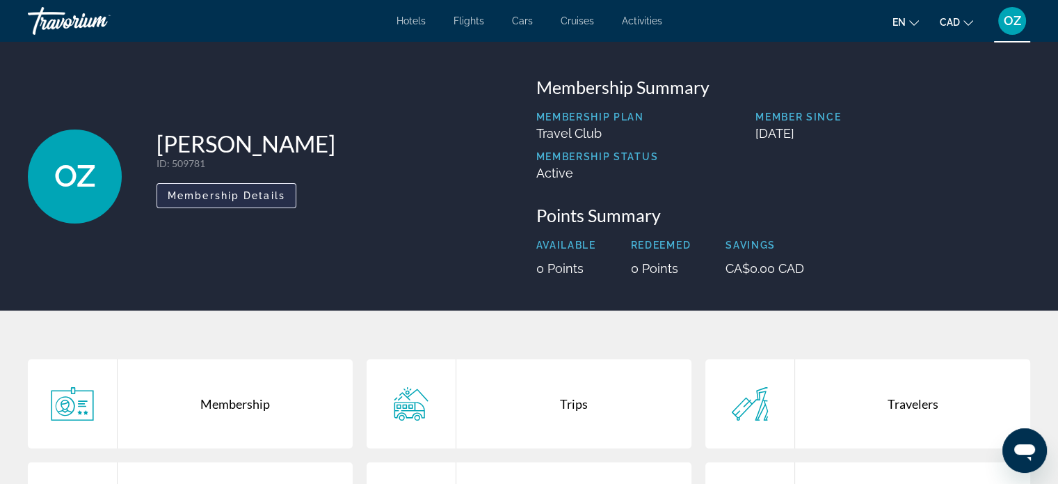
click at [250, 191] on span "Membership Details" at bounding box center [227, 195] width 118 height 11
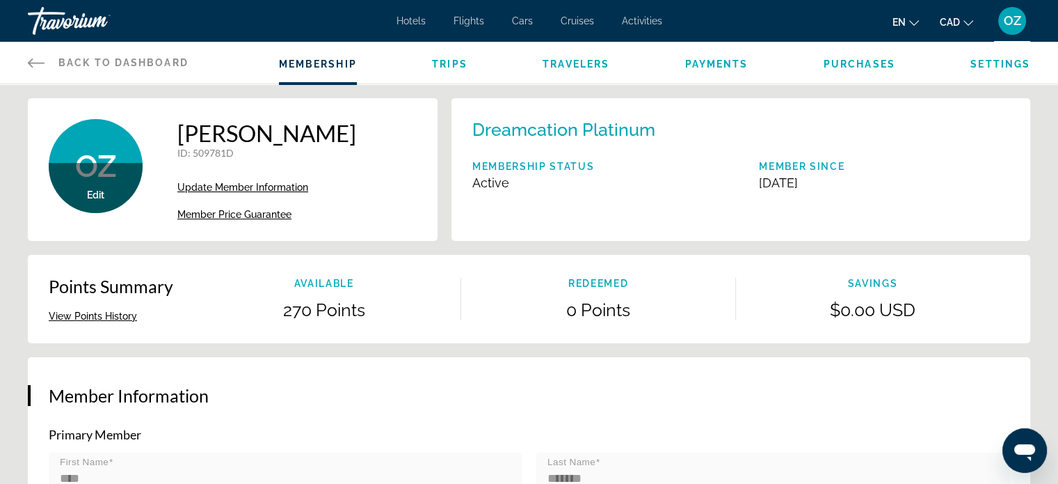
click at [143, 58] on span "Back to Dashboard" at bounding box center [123, 62] width 130 height 11
